Goal: Task Accomplishment & Management: Use online tool/utility

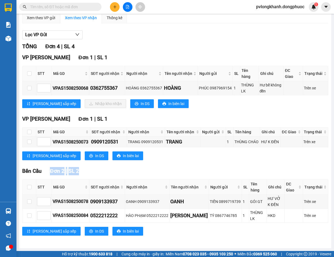
drag, startPoint x: 83, startPoint y: 171, endPoint x: 48, endPoint y: 167, distance: 35.4
click at [48, 167] on div "TỔNG Đơn 4 | SL 4 VP [GEOGRAPHIC_DATA] 1 | SL 1 STT Mã GD SĐT người nhận Người …" at bounding box center [175, 142] width 306 height 200
click at [195, 162] on div "VP [PERSON_NAME] Đơn 1 | SL 1 STT Mã GD SĐT người nhận Người nhận Tên người nhậ…" at bounding box center [175, 139] width 306 height 49
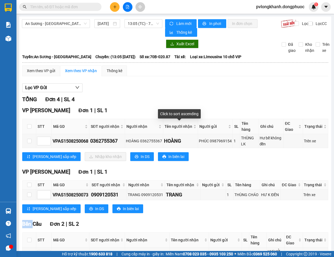
scroll to position [36, 0]
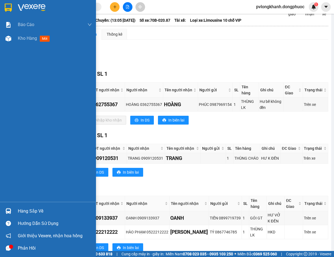
click at [30, 216] on div "Hàng sắp về" at bounding box center [48, 211] width 96 height 12
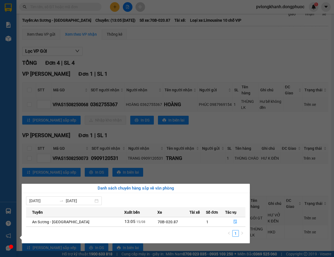
click at [0, 160] on div "Báo cáo Mẫu 1: Báo cáo dòng tiền Mẫu 1: Báo cáo dòng tiền theo nhân viên Mẫu 1:…" at bounding box center [8, 128] width 16 height 257
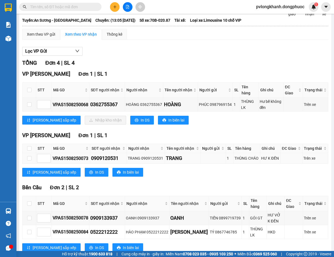
scroll to position [53, 0]
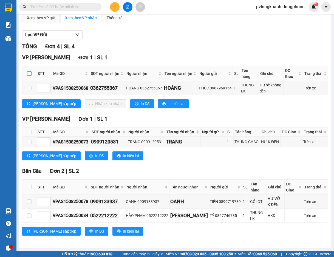
click at [29, 74] on input "checkbox" at bounding box center [29, 73] width 4 height 4
checkbox input "true"
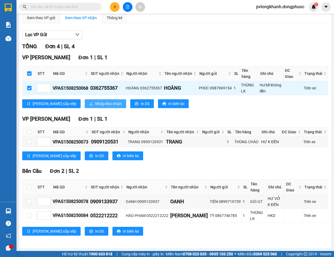
click at [95, 103] on span "Nhập kho nhận" at bounding box center [108, 104] width 27 height 6
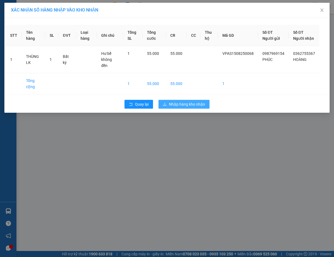
click at [187, 107] on span "Nhập hàng kho nhận" at bounding box center [187, 104] width 36 height 6
